Goal: Task Accomplishment & Management: Manage account settings

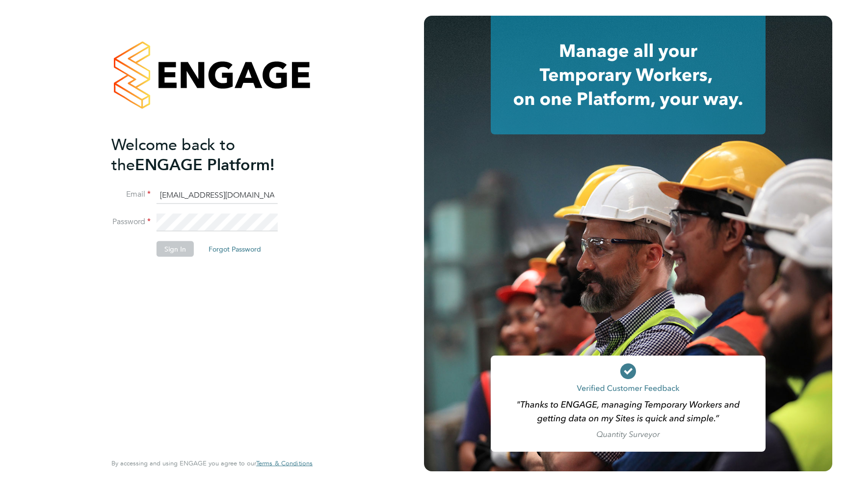
type input "[EMAIL_ADDRESS][DOMAIN_NAME]"
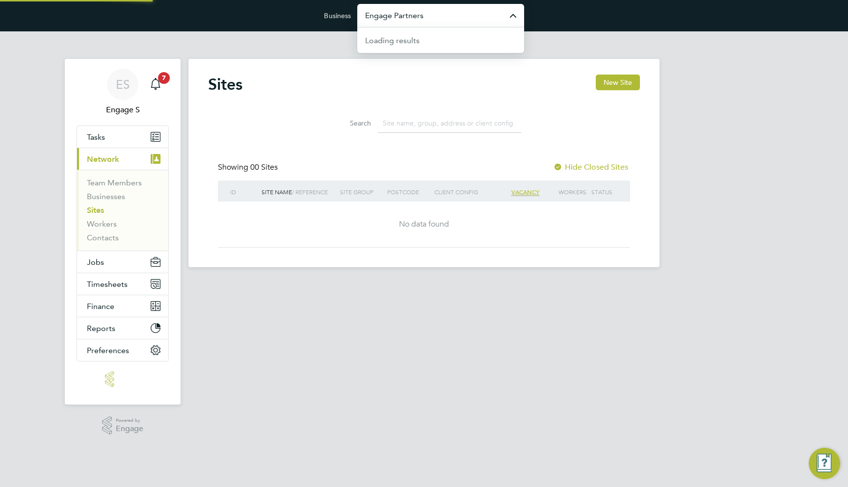
click at [418, 23] on input "Engage Partners" at bounding box center [440, 15] width 167 height 23
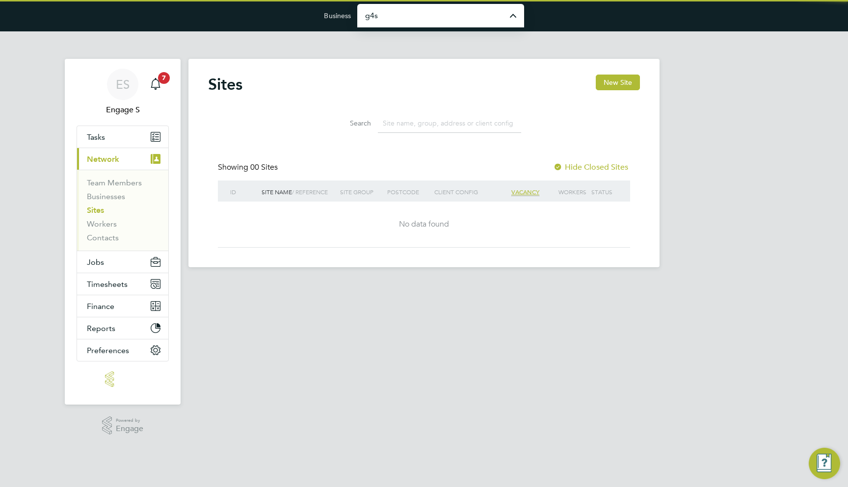
type input "G4S Facilities Management (Uk) Limited"
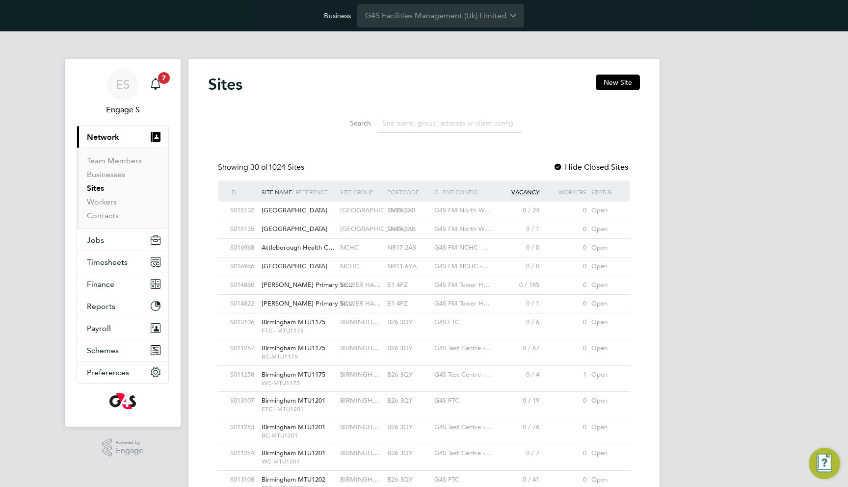
click at [422, 202] on div "SN15 3XB" at bounding box center [408, 211] width 47 height 18
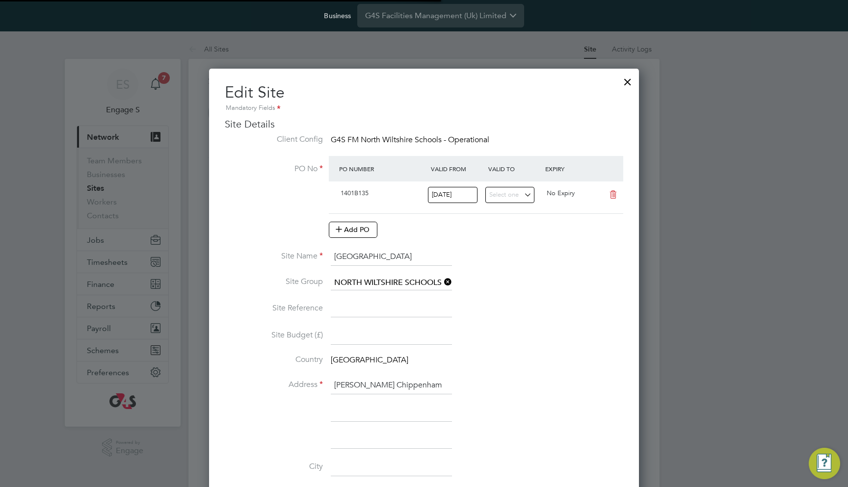
scroll to position [944, 430]
click at [362, 230] on button "Add PO" at bounding box center [353, 230] width 49 height 16
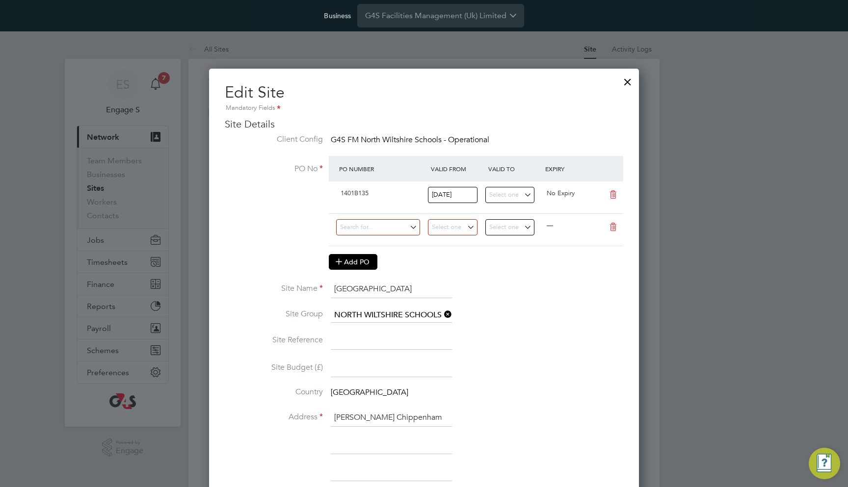
scroll to position [976, 430]
click at [403, 223] on input at bounding box center [378, 227] width 84 height 16
click at [411, 236] on ul "1401B135" at bounding box center [378, 241] width 86 height 14
click at [382, 231] on input at bounding box center [378, 227] width 84 height 16
click at [364, 243] on ul "1401B135" at bounding box center [378, 241] width 86 height 14
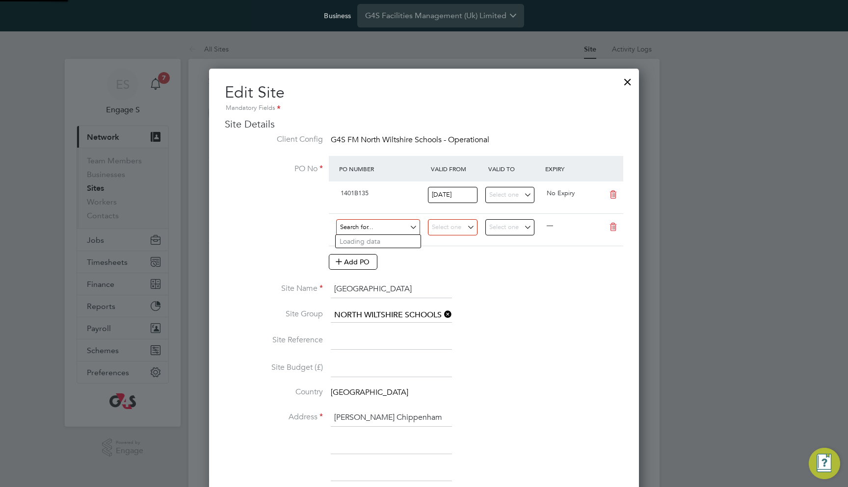
click at [360, 226] on input at bounding box center [378, 227] width 84 height 16
click at [292, 230] on li "PO No PO Number Valid From Valid To Expiry 1401B135 [DATE] No Expiry — Add PO" at bounding box center [424, 218] width 398 height 124
click at [611, 194] on icon at bounding box center [613, 195] width 12 height 8
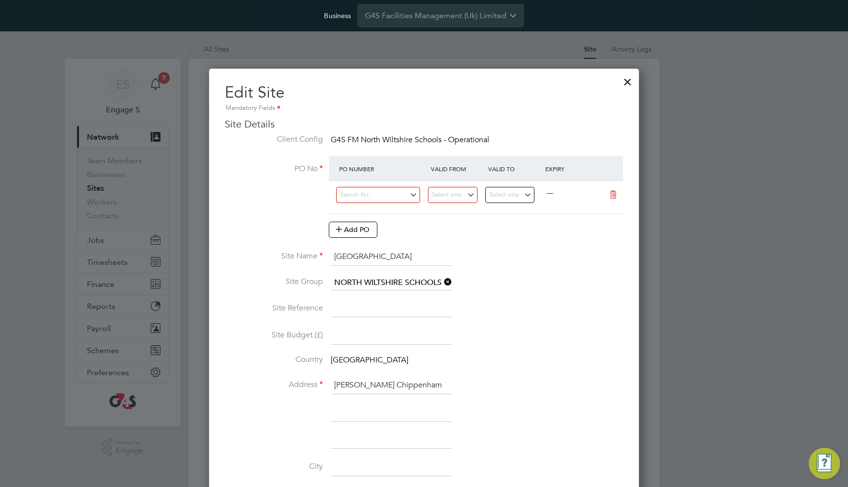
scroll to position [25, 92]
click at [609, 191] on icon at bounding box center [613, 195] width 12 height 8
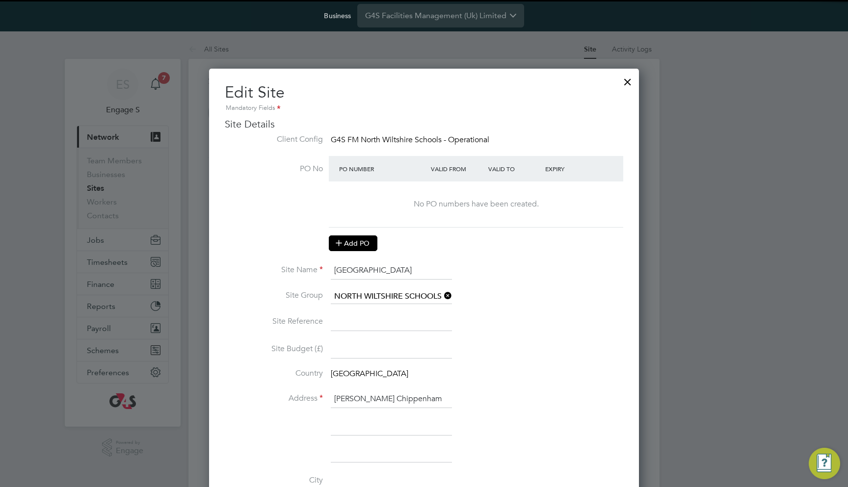
click at [359, 235] on button "Add PO" at bounding box center [353, 243] width 49 height 16
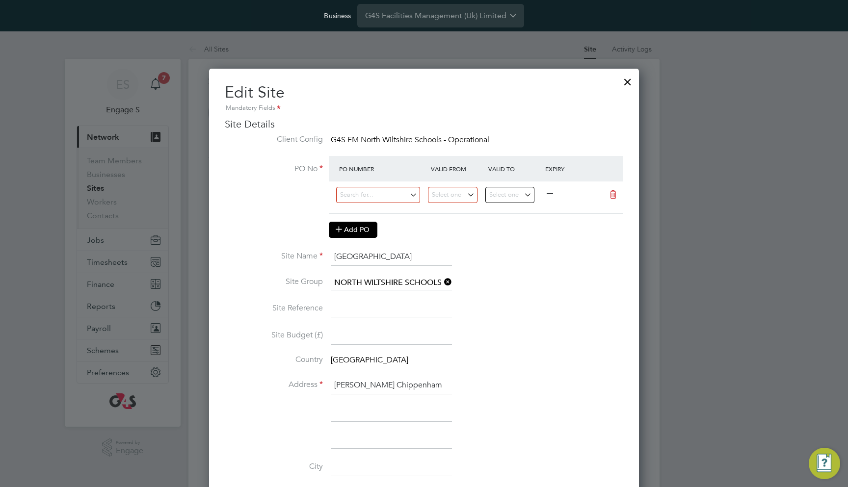
scroll to position [944, 430]
click at [378, 191] on input at bounding box center [378, 195] width 84 height 16
click at [380, 209] on li "1401B135" at bounding box center [378, 209] width 85 height 13
type input "[DATE]"
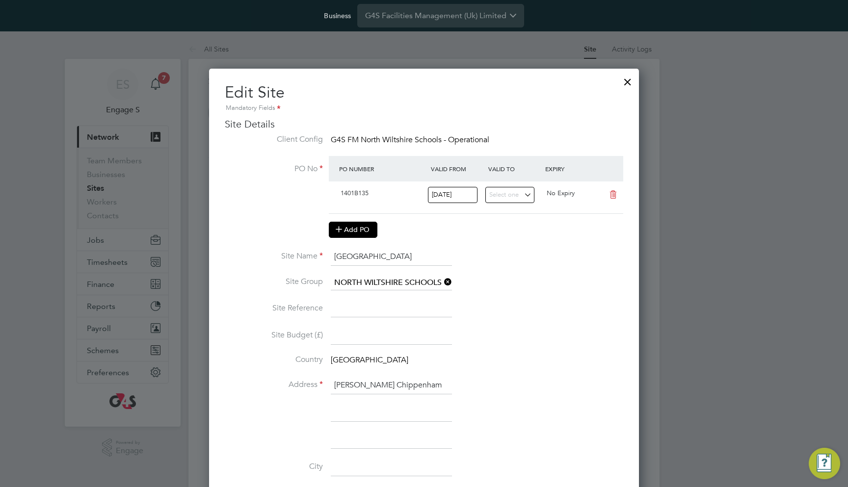
click at [357, 231] on button "Add PO" at bounding box center [353, 230] width 49 height 16
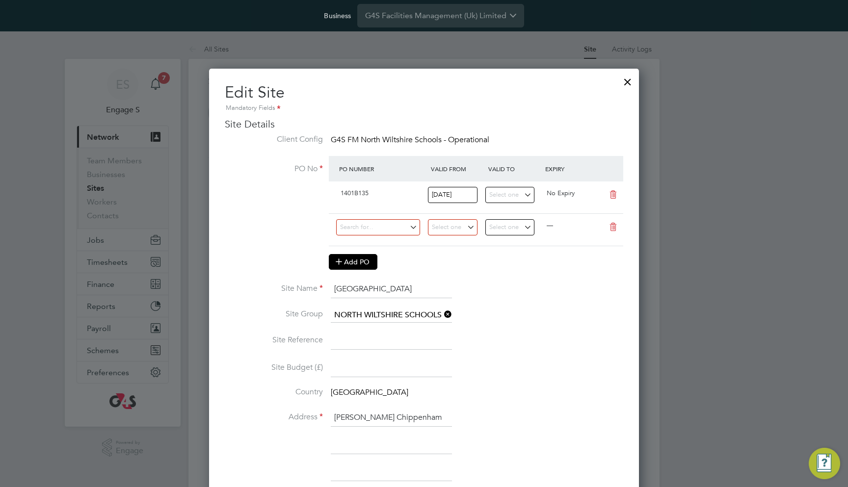
scroll to position [976, 430]
click at [357, 231] on input at bounding box center [378, 227] width 84 height 16
type input "2398734"
click at [364, 256] on li "Use "2398734"" at bounding box center [378, 254] width 85 height 13
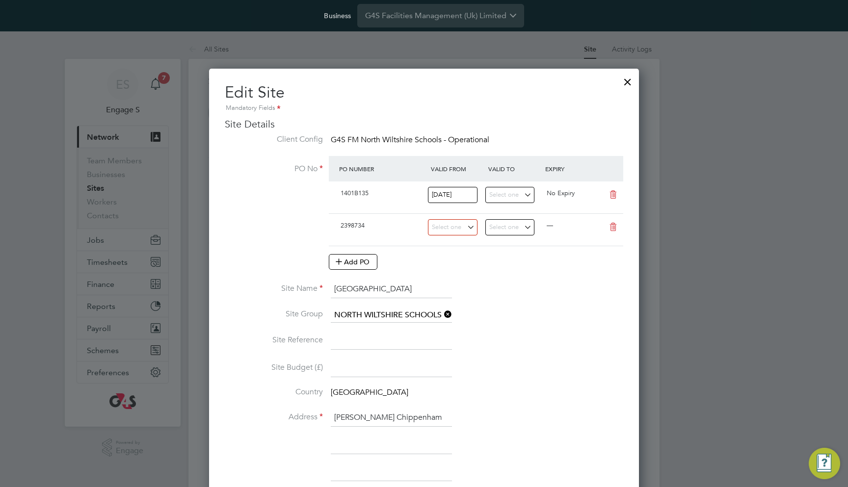
scroll to position [16, 92]
click at [464, 232] on input at bounding box center [453, 227] width 50 height 16
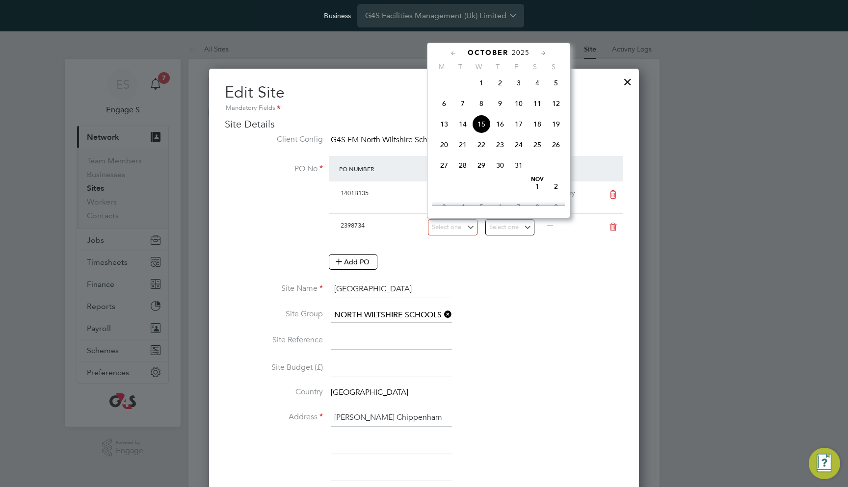
click at [444, 133] on span "13" at bounding box center [444, 124] width 19 height 19
type input "[DATE]"
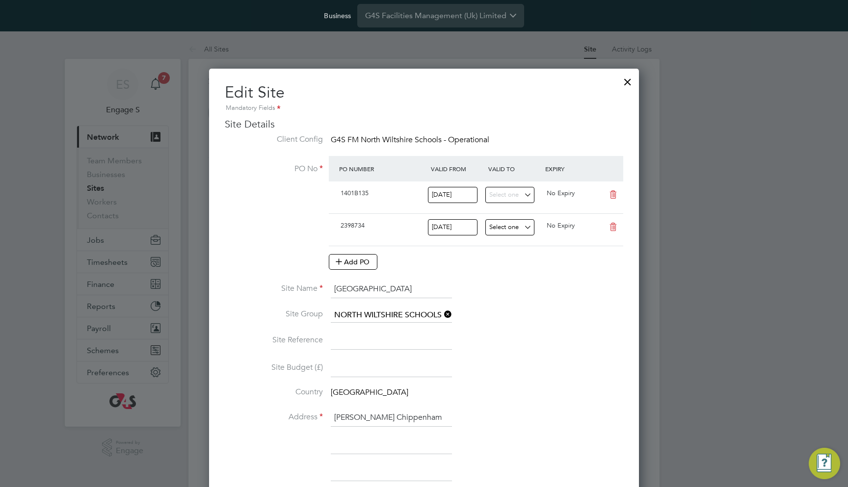
click at [518, 228] on input at bounding box center [510, 227] width 50 height 16
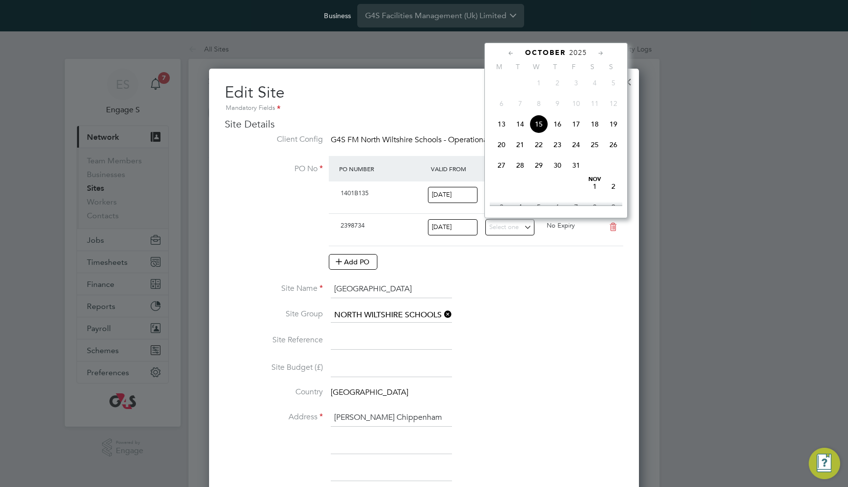
click at [611, 130] on span "19" at bounding box center [613, 124] width 19 height 19
type input "[DATE]"
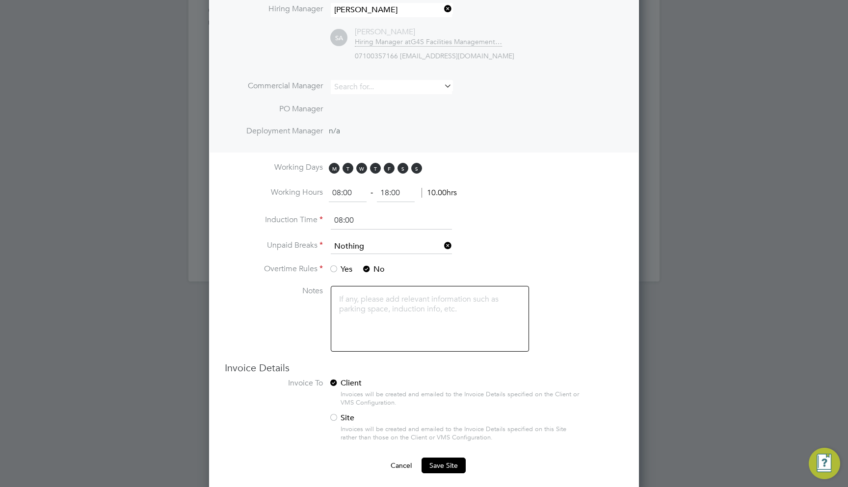
scroll to position [557, 0]
